Goal: Transaction & Acquisition: Purchase product/service

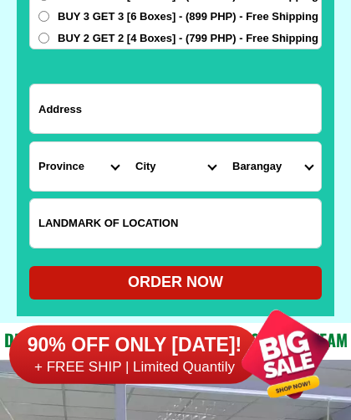
scroll to position [13287, 0]
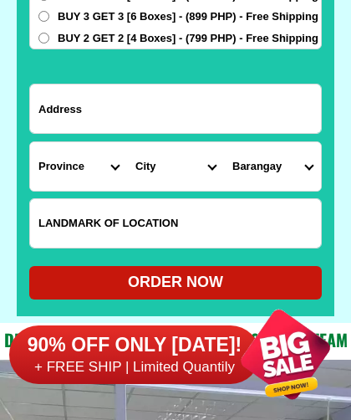
click at [188, 282] on div "ORDER NOW" at bounding box center [175, 282] width 292 height 23
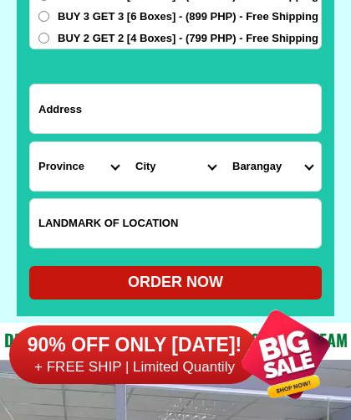
radio input "true"
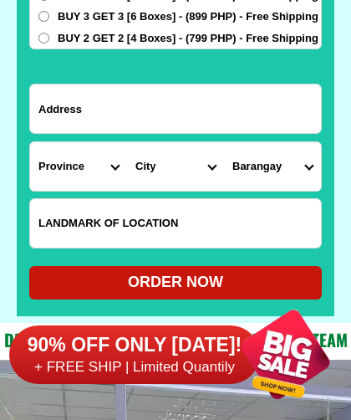
scroll to position [12929, 0]
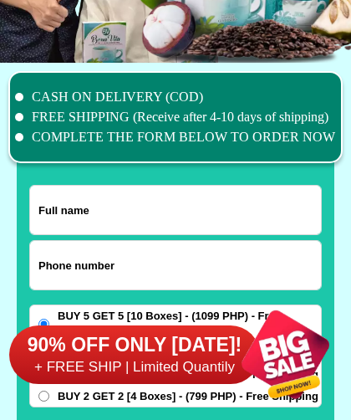
type input "09517615082"
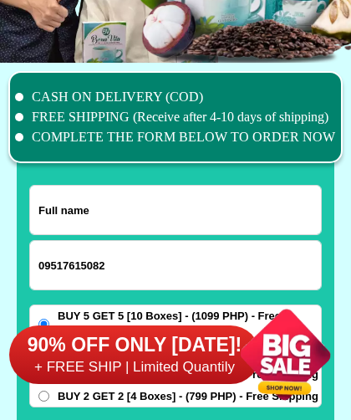
type input "[PERSON_NAME]"
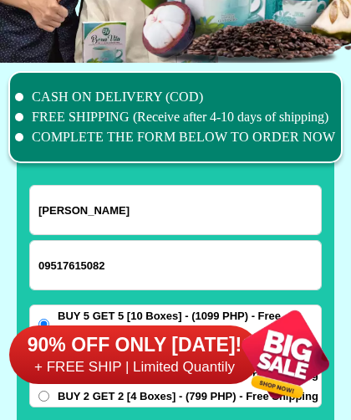
select select "Select province"
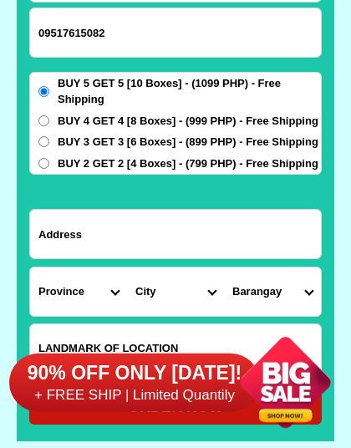
scroll to position [13162, 0]
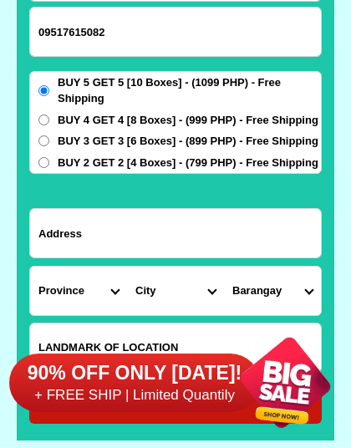
click at [56, 229] on input "Input address" at bounding box center [175, 233] width 291 height 48
type input "[STREET_ADDRESS]"
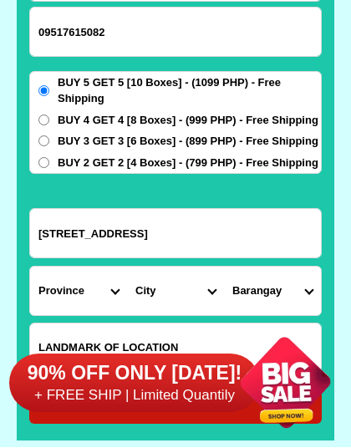
click at [314, 288] on select "Barangay" at bounding box center [272, 291] width 97 height 48
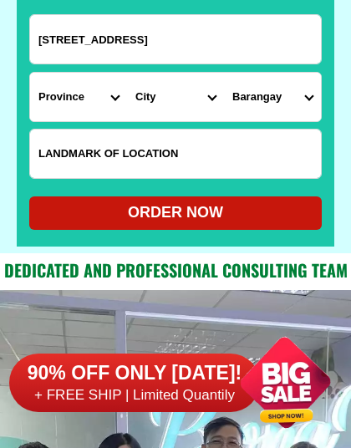
scroll to position [13357, 0]
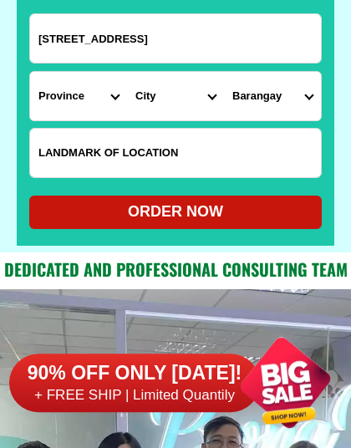
click at [121, 94] on select "Province [GEOGRAPHIC_DATA] [GEOGRAPHIC_DATA] [GEOGRAPHIC_DATA] [GEOGRAPHIC_DATA…" at bounding box center [78, 96] width 97 height 48
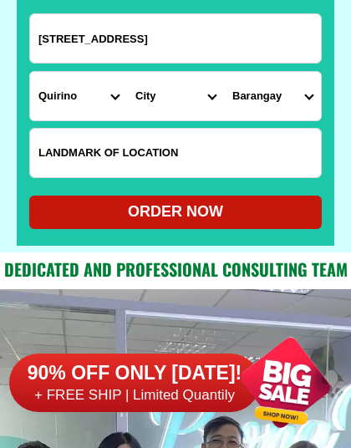
click at [120, 90] on select "Province [GEOGRAPHIC_DATA] [GEOGRAPHIC_DATA] [GEOGRAPHIC_DATA] [GEOGRAPHIC_DATA…" at bounding box center [78, 96] width 97 height 48
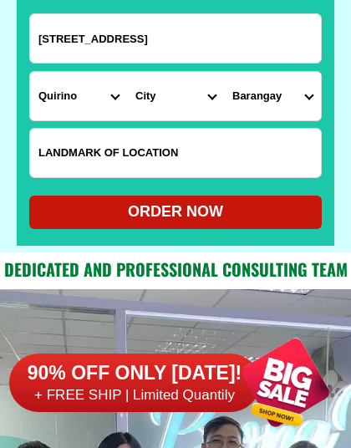
select select "63_397"
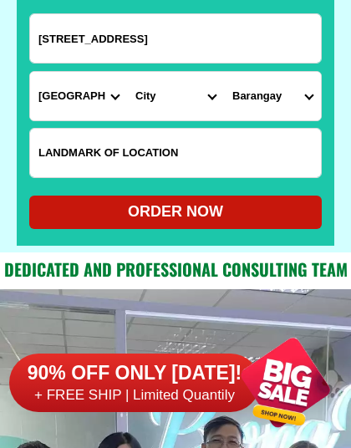
click at [169, 95] on select "City [GEOGRAPHIC_DATA] [GEOGRAPHIC_DATA] [GEOGRAPHIC_DATA] [GEOGRAPHIC_DATA] [G…" at bounding box center [175, 96] width 97 height 48
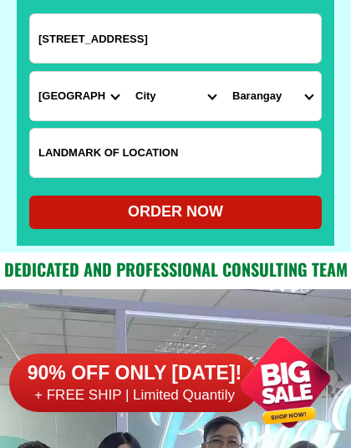
select select "63_3979107"
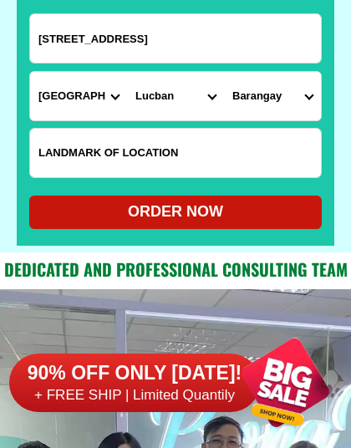
click at [312, 92] on select "Barangay Abang Aliliw Atulinao Ayuti Barangay 1 (pob.) Barangay 10 (pob.) Baran…" at bounding box center [272, 96] width 97 height 48
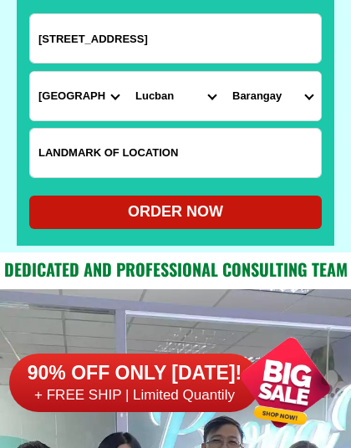
select select "63_39791071696"
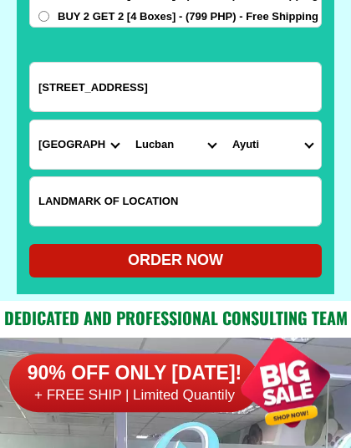
scroll to position [13308, 0]
click at [206, 262] on div "ORDER NOW" at bounding box center [175, 260] width 292 height 23
radio input "true"
